Goal: Communication & Community: Answer question/provide support

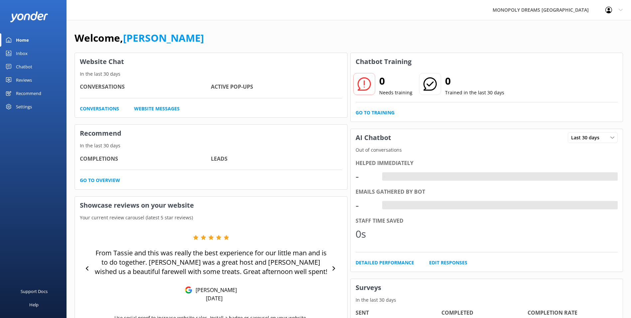
click at [35, 54] on link "Inbox" at bounding box center [33, 53] width 67 height 13
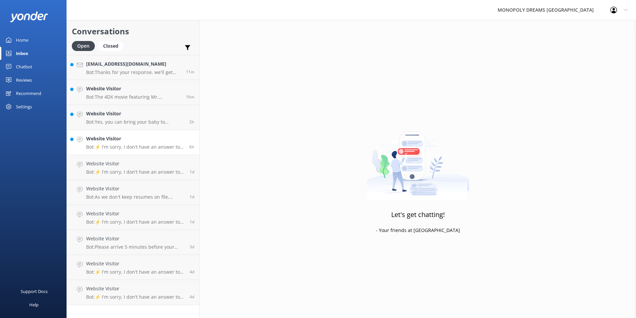
click at [168, 149] on p "Bot: ⚡ I'm sorry, I don't have an answer to your question. Could you please try…" at bounding box center [135, 147] width 98 height 6
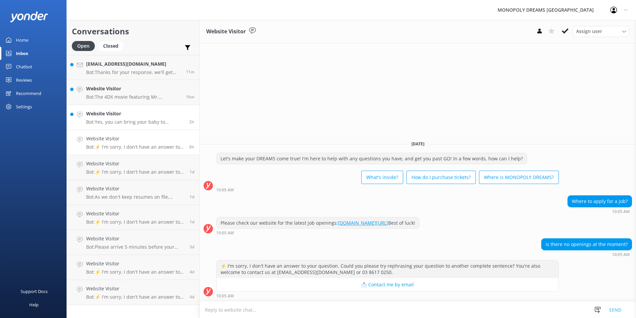
click at [121, 118] on div "Website Visitor Bot: Yes, you can bring your baby to MONOPOLY DREAMS [GEOGRAPHI…" at bounding box center [135, 117] width 98 height 15
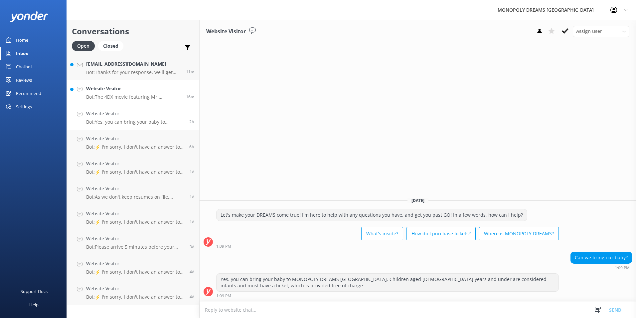
click at [96, 89] on h4 "Website Visitor" at bounding box center [133, 88] width 95 height 7
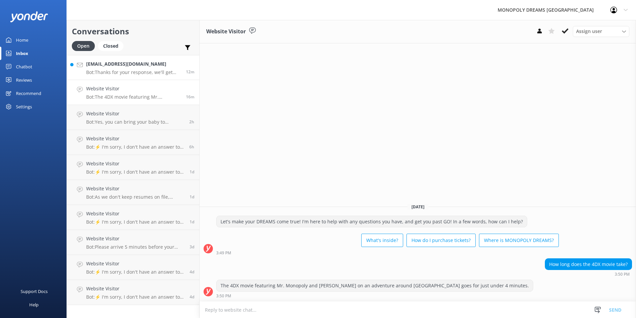
click at [136, 68] on h4 "drdeepa09@gmail.com" at bounding box center [133, 63] width 95 height 7
